Goal: Transaction & Acquisition: Download file/media

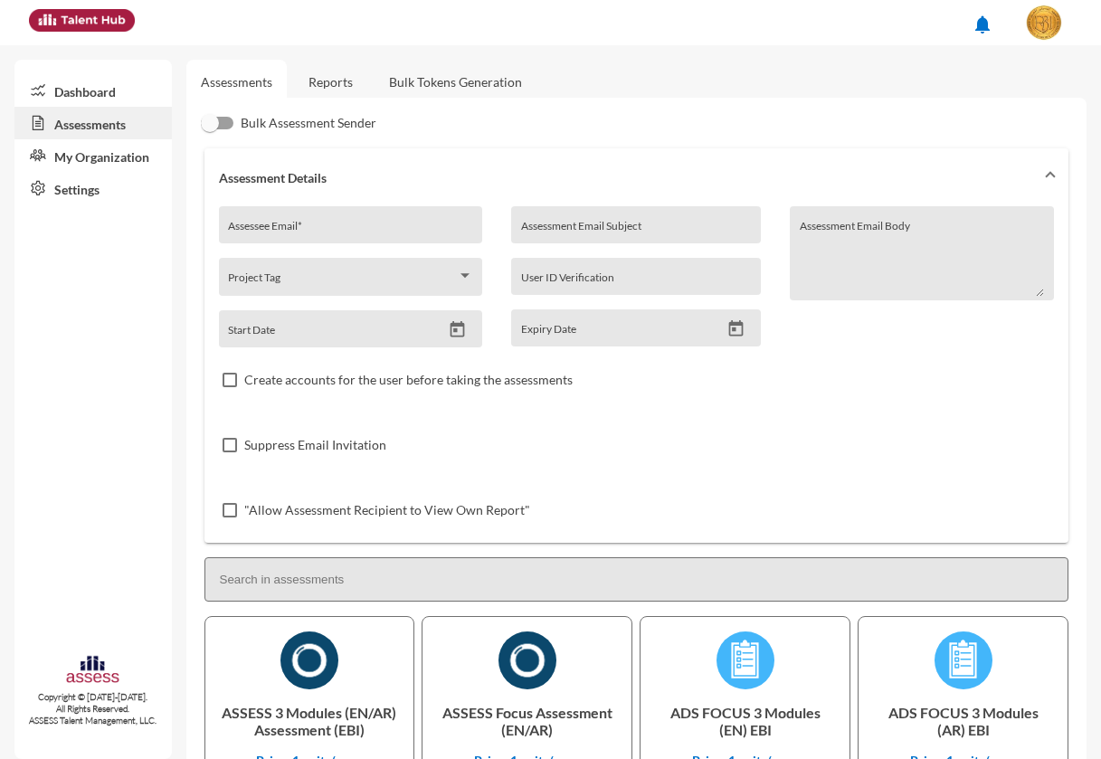
click at [364, 79] on link "Reports" at bounding box center [330, 82] width 73 height 44
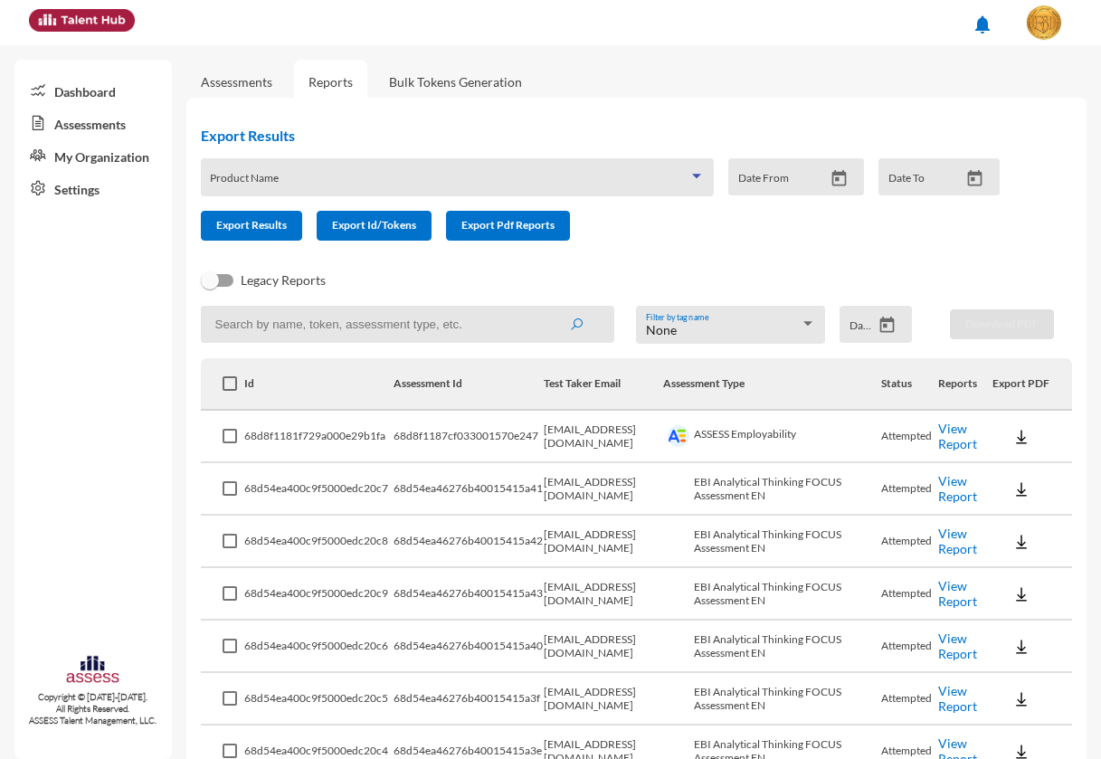
click at [341, 179] on span at bounding box center [449, 183] width 478 height 14
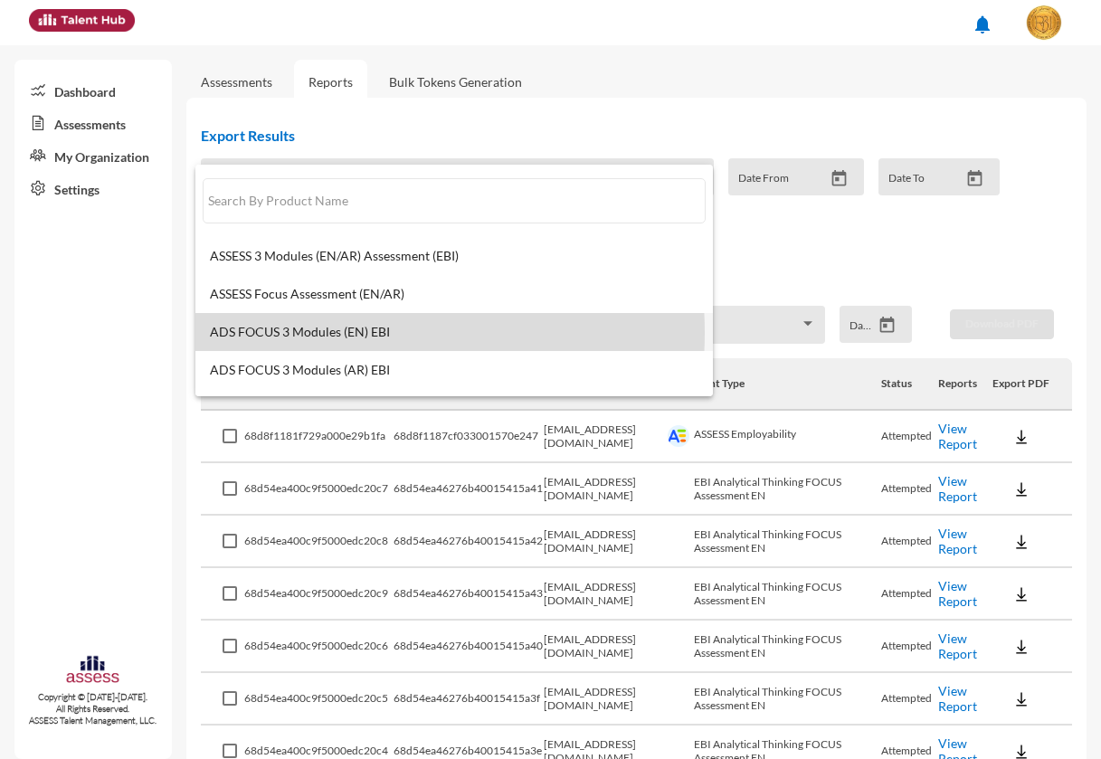
click at [345, 333] on span "ADS FOCUS 3 Modules (EN) EBI" at bounding box center [454, 332] width 488 height 14
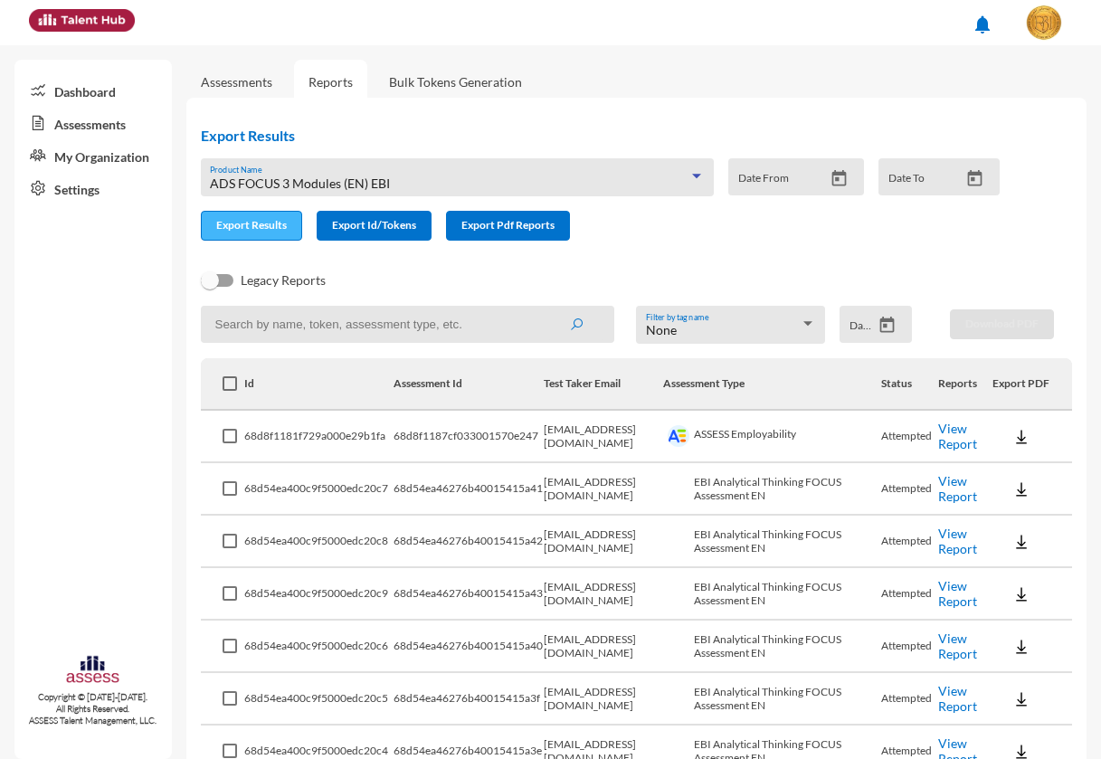
click at [244, 231] on span "Export Results" at bounding box center [251, 225] width 71 height 14
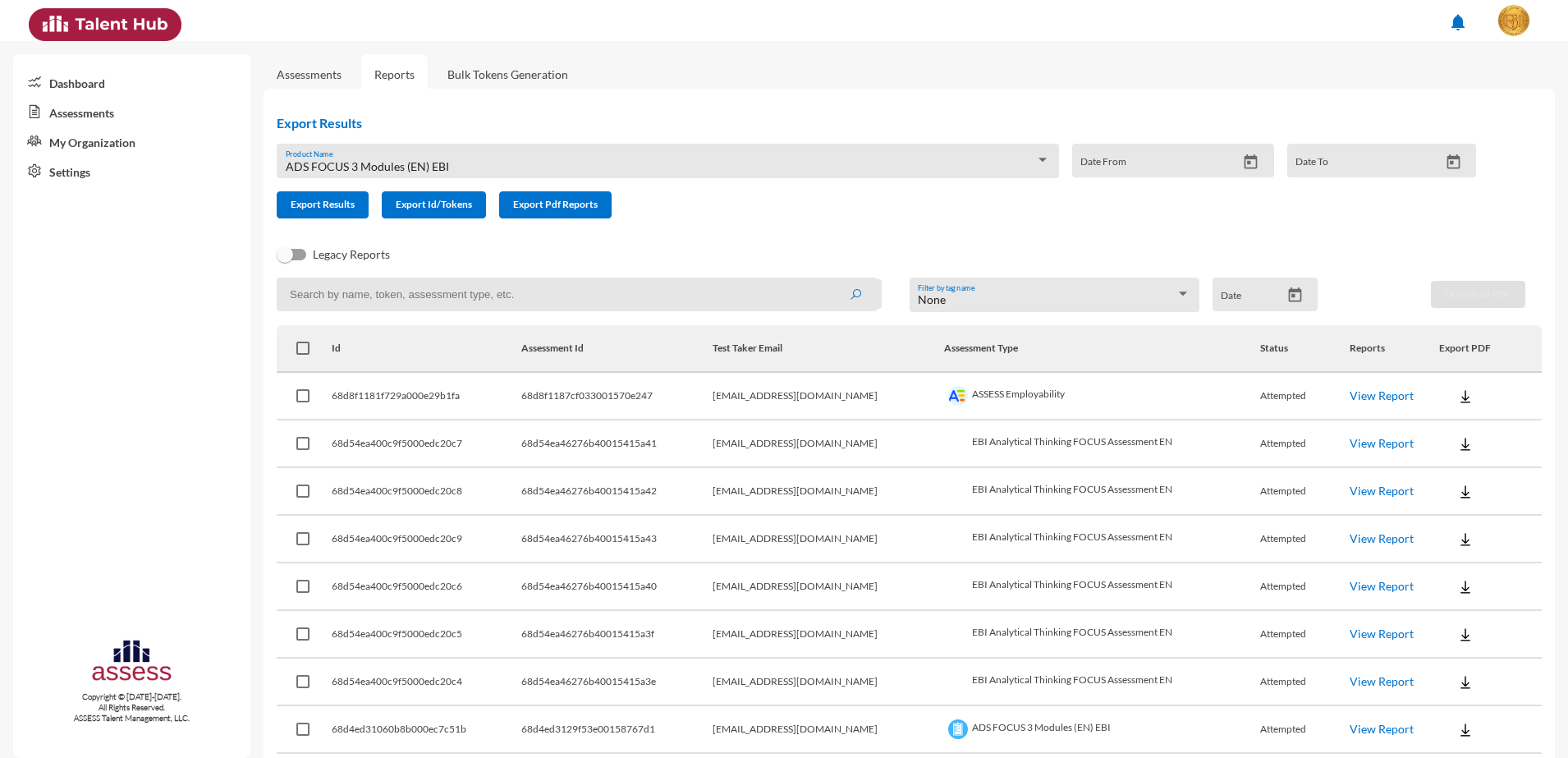
drag, startPoint x: 851, startPoint y: 136, endPoint x: 893, endPoint y: 156, distance: 46.5
click at [852, 138] on div "Export Results ADS FOCUS 3 Modules (EN) EBI Product Name Date From Date To Expo…" at bounding box center [883, 166] width 1239 height 130
click at [999, 304] on mat-datepicker-toggle at bounding box center [1296, 299] width 29 height 14
click at [999, 296] on icon "Open calendar" at bounding box center [1295, 295] width 17 height 17
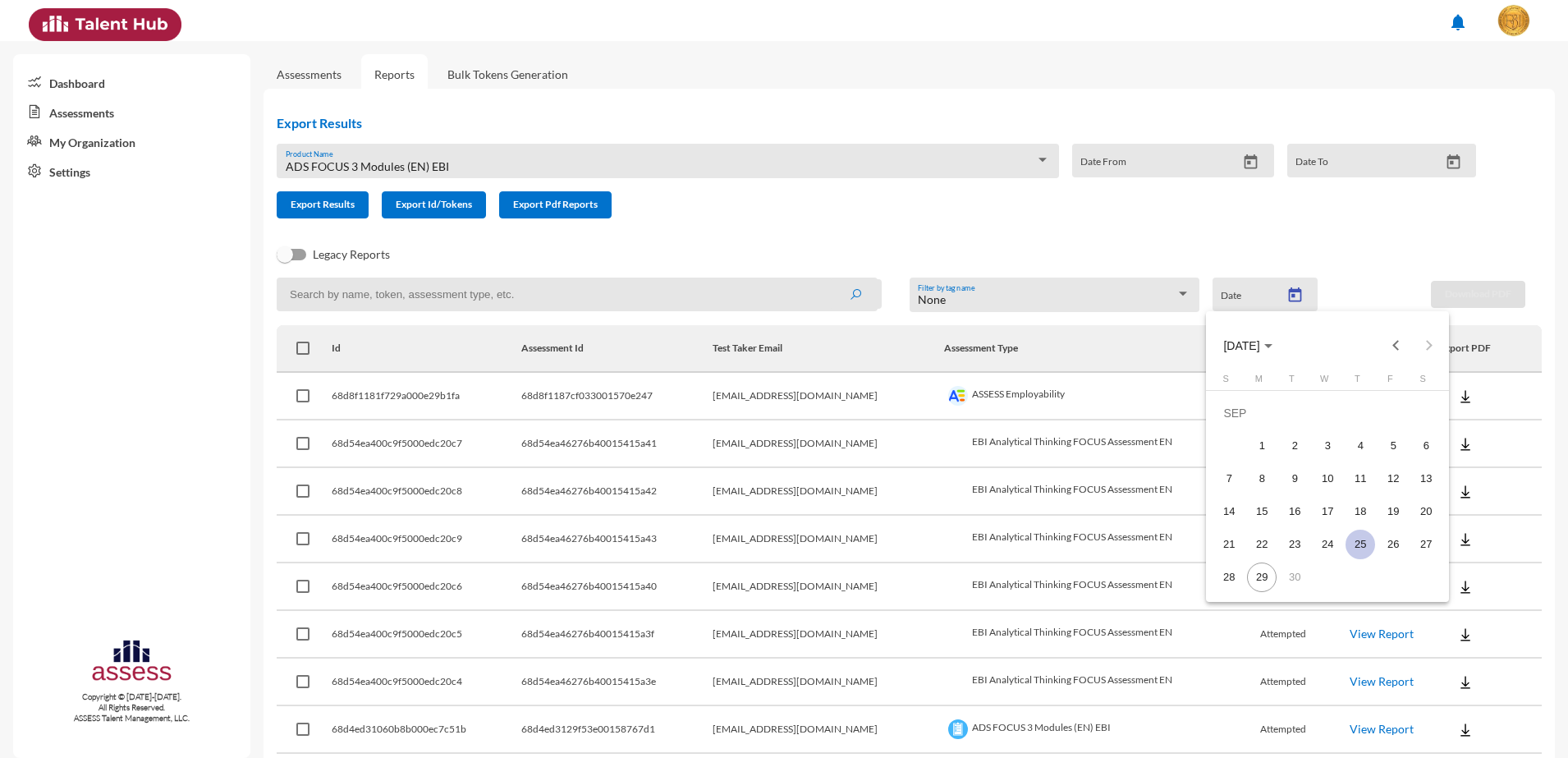
click at [999, 545] on div "25" at bounding box center [1360, 544] width 30 height 30
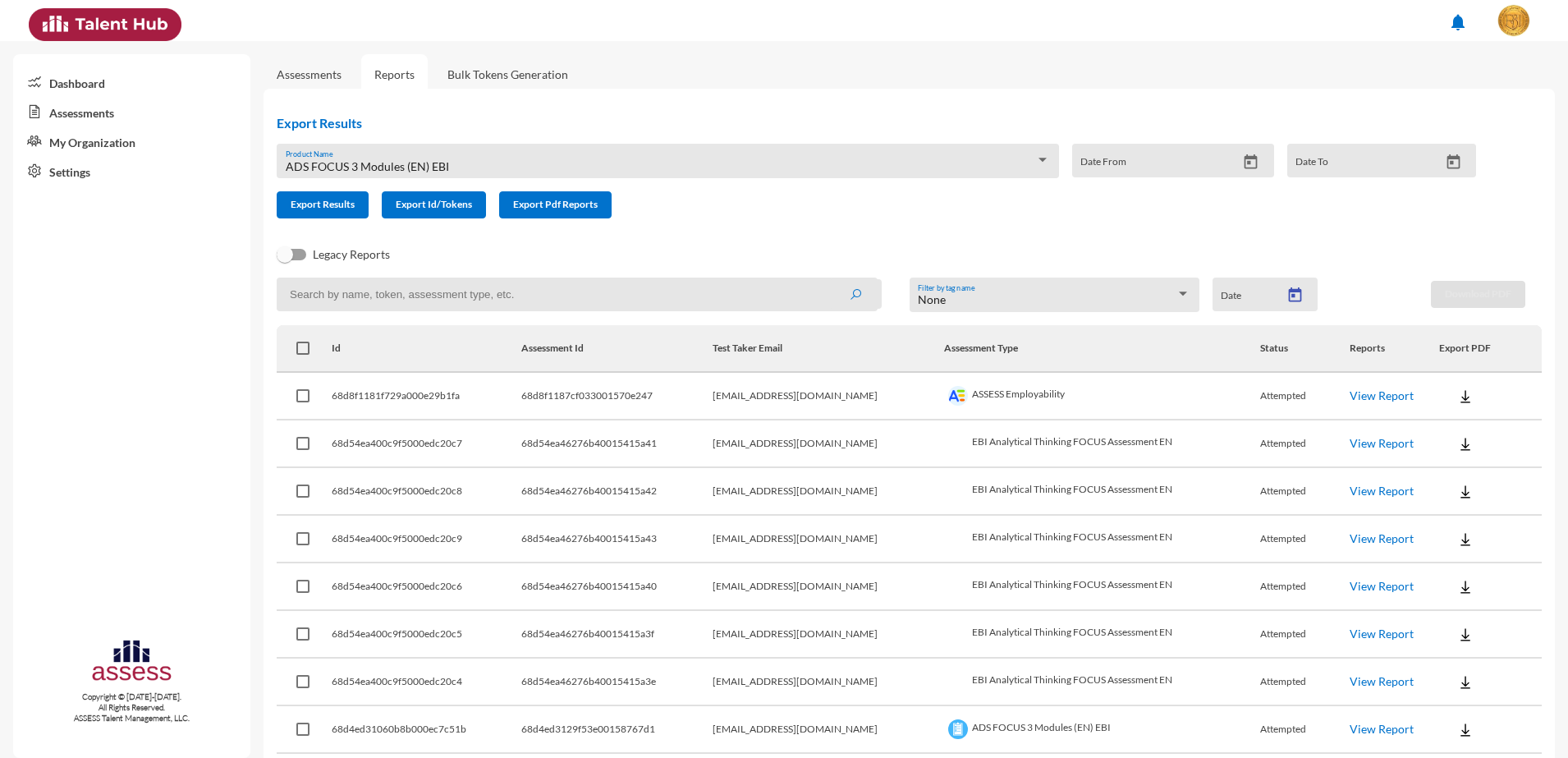
type input "[DATE]"
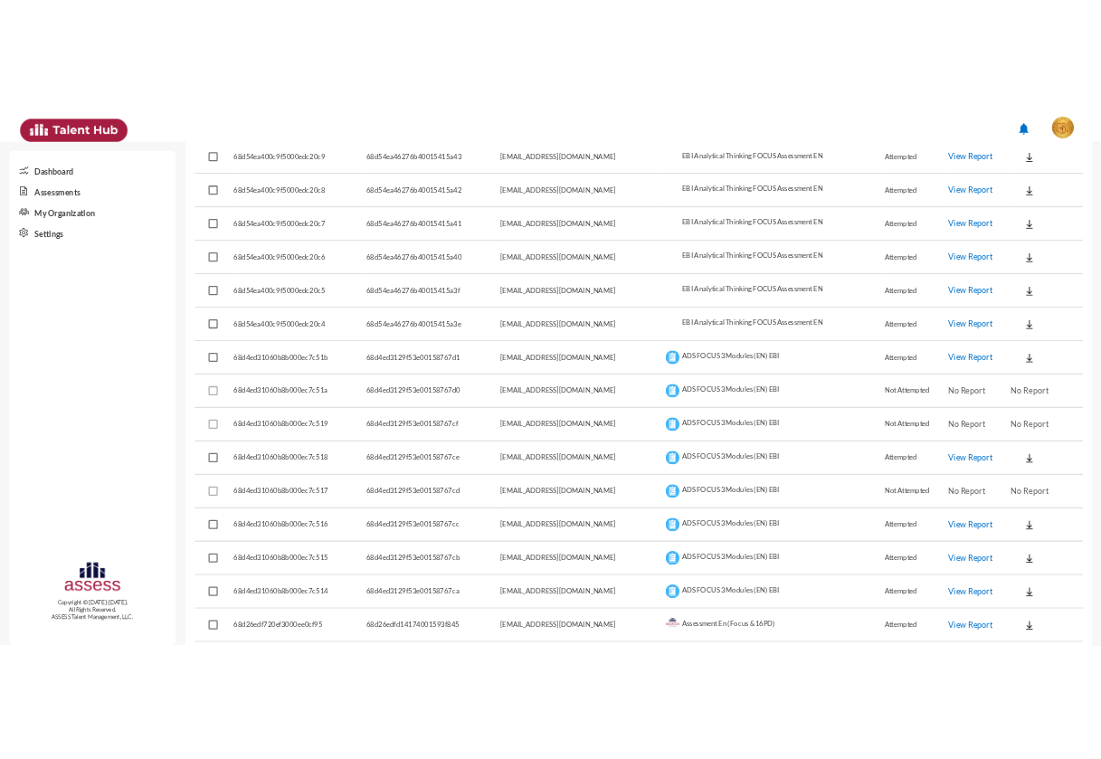
scroll to position [339, 0]
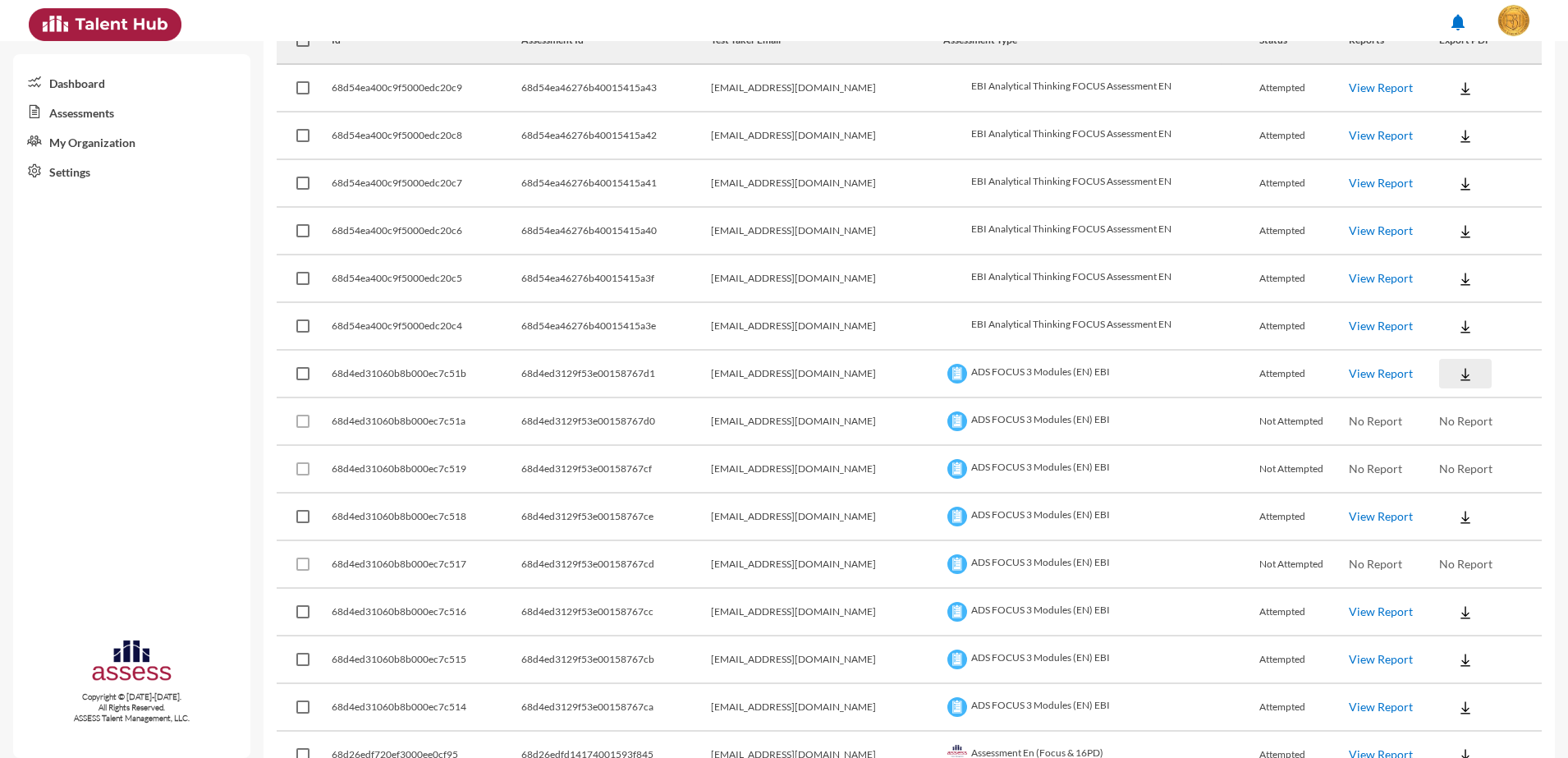
click at [999, 373] on img at bounding box center [1465, 374] width 16 height 16
click at [999, 398] on button "EN" at bounding box center [1466, 404] width 92 height 31
click at [999, 515] on button at bounding box center [1465, 517] width 53 height 30
click at [999, 546] on button "EN" at bounding box center [1466, 546] width 92 height 31
click at [999, 613] on button at bounding box center [1465, 611] width 53 height 30
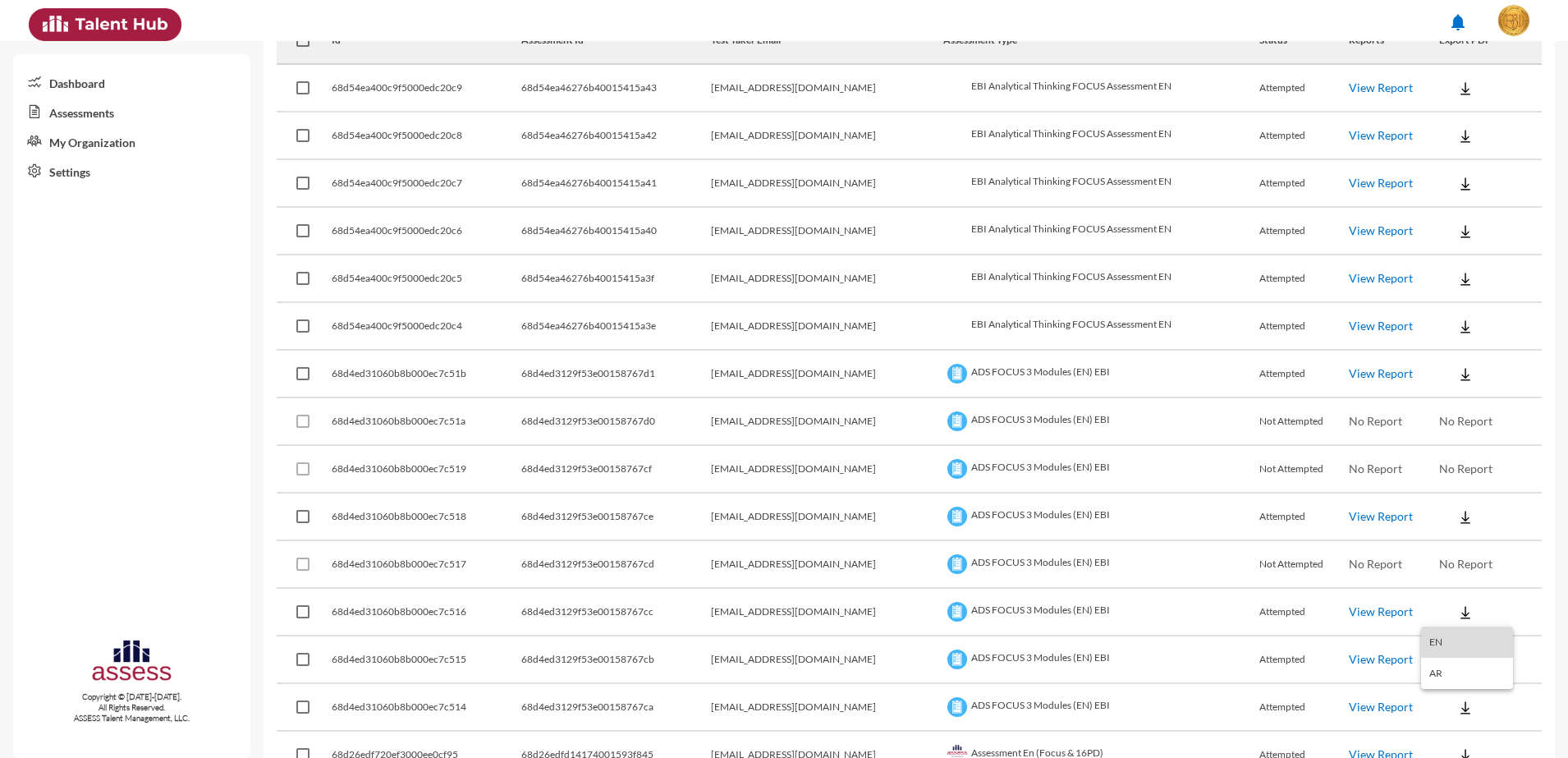
click at [999, 640] on button "EN" at bounding box center [1466, 642] width 92 height 31
click at [999, 652] on img at bounding box center [1465, 660] width 16 height 16
click at [999, 679] on button "EN" at bounding box center [1466, 689] width 92 height 31
click at [999, 688] on button at bounding box center [1465, 706] width 53 height 30
click at [999, 650] on button "EN" at bounding box center [1466, 645] width 92 height 31
